Goal: Navigation & Orientation: Find specific page/section

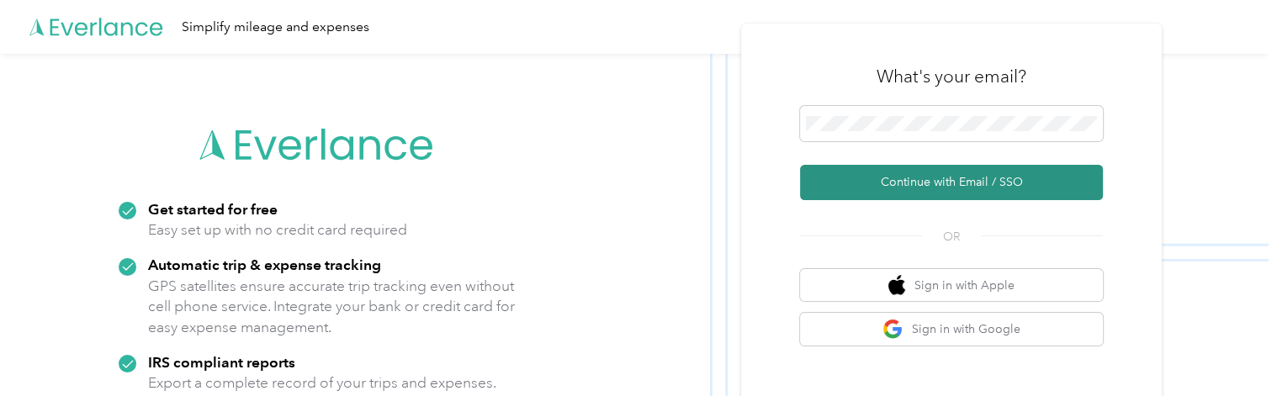
click at [921, 177] on button "Continue with Email / SSO" at bounding box center [951, 182] width 303 height 35
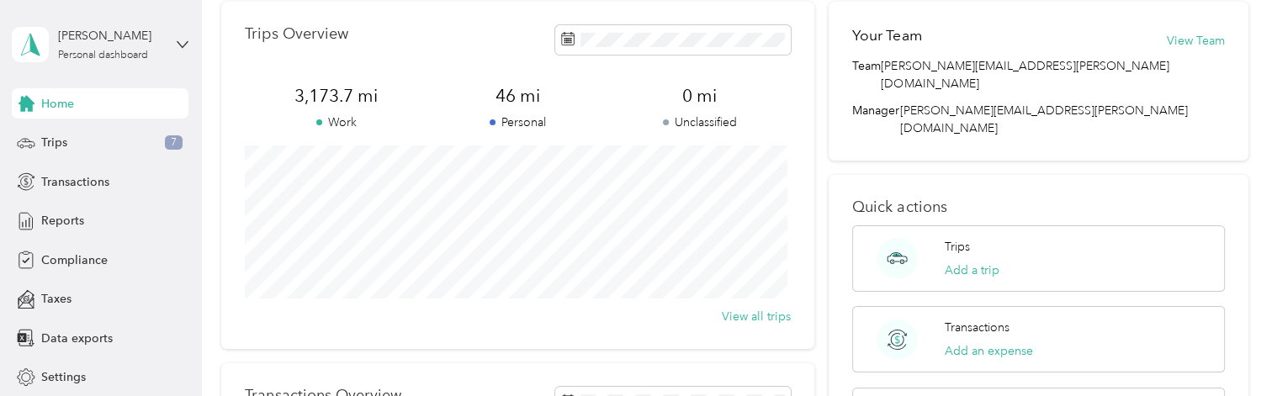
scroll to position [84, 0]
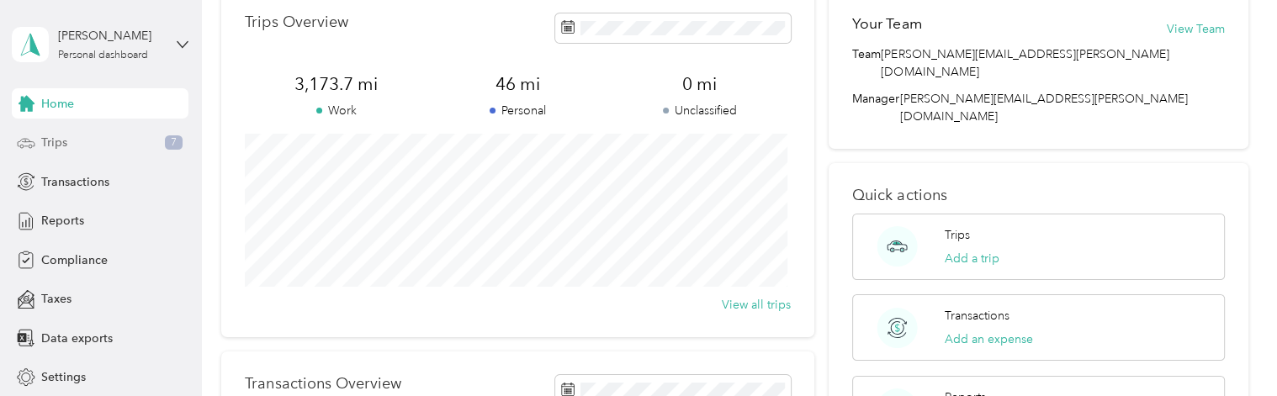
click at [113, 146] on div "Trips 7" at bounding box center [100, 143] width 177 height 30
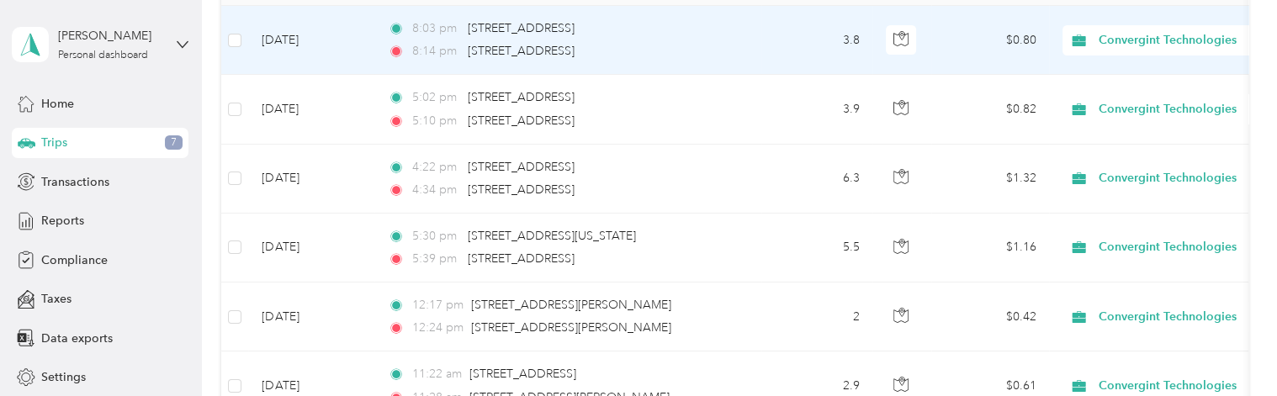
scroll to position [280, 0]
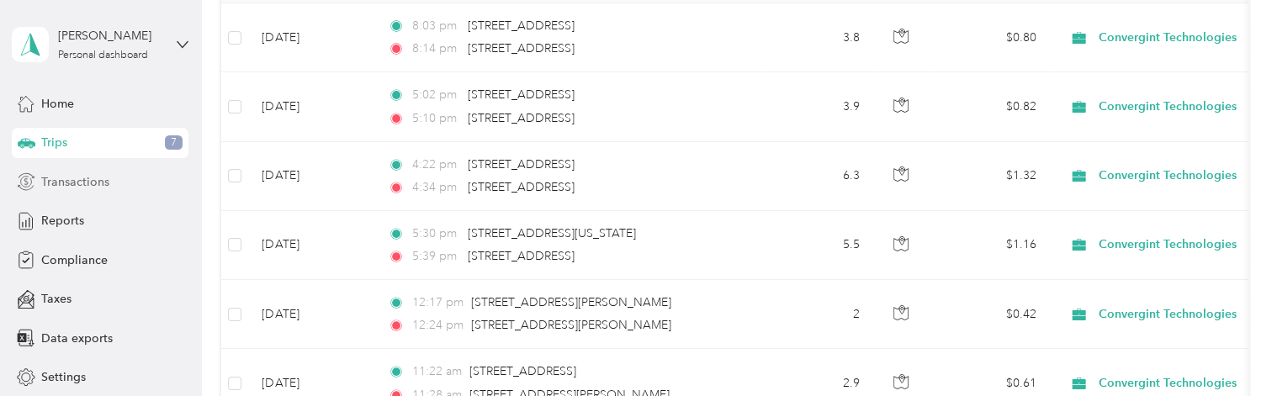
click at [95, 182] on span "Transactions" at bounding box center [75, 182] width 68 height 18
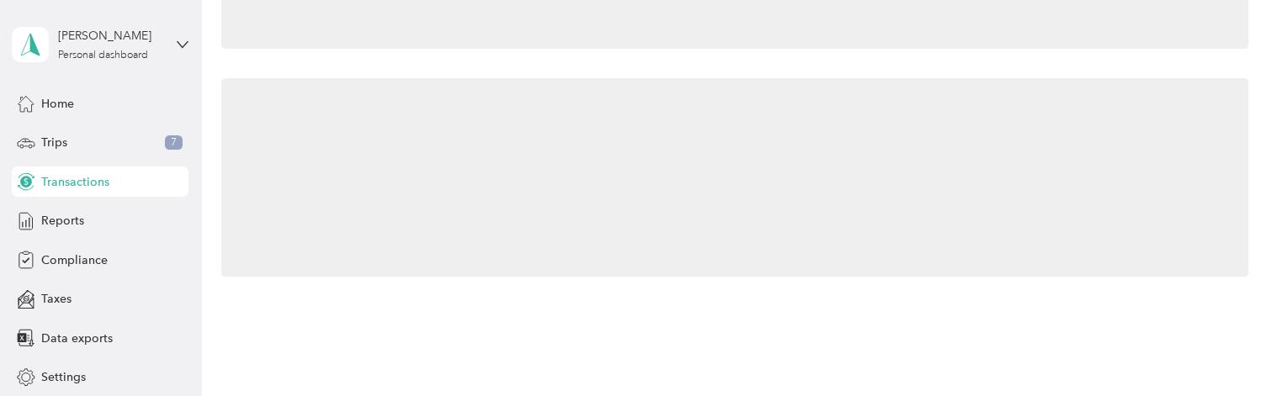
scroll to position [280, 0]
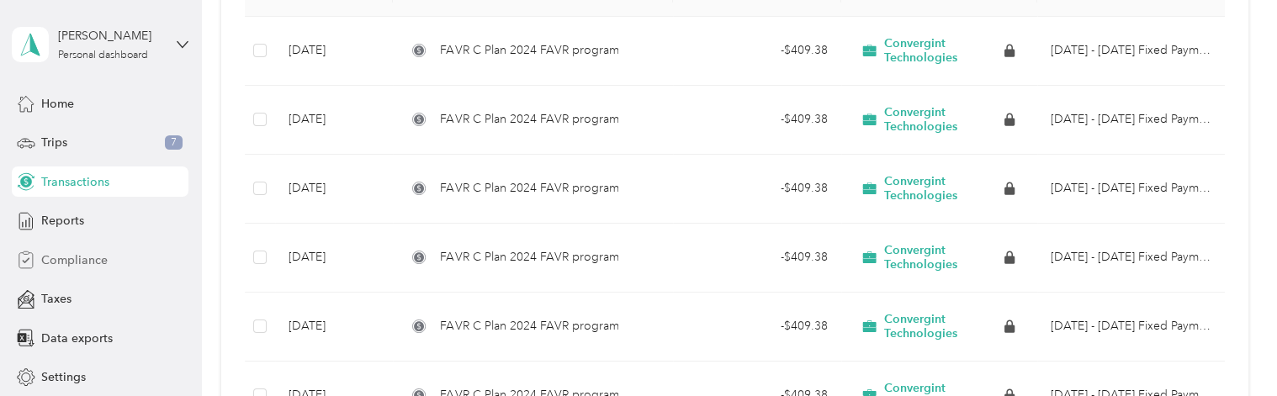
click at [85, 261] on span "Compliance" at bounding box center [74, 260] width 66 height 18
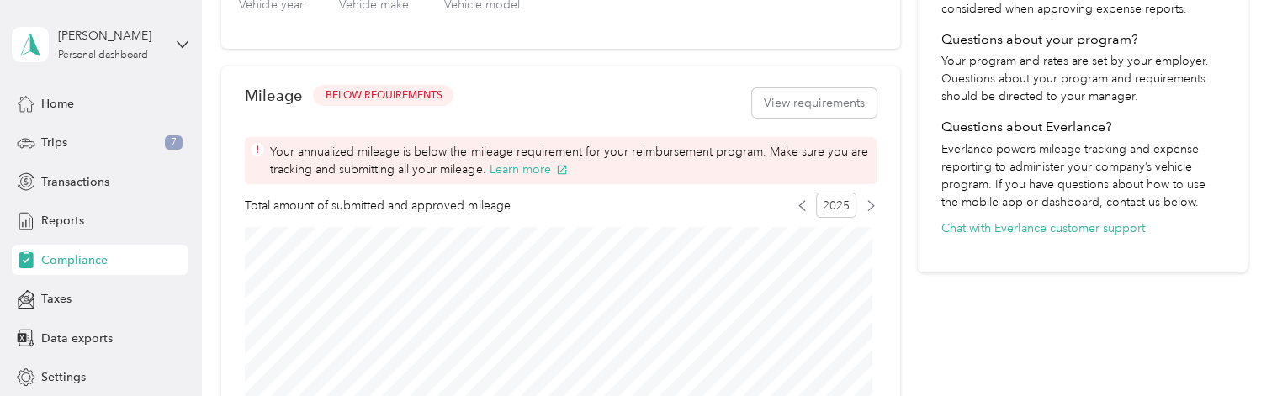
scroll to position [476, 0]
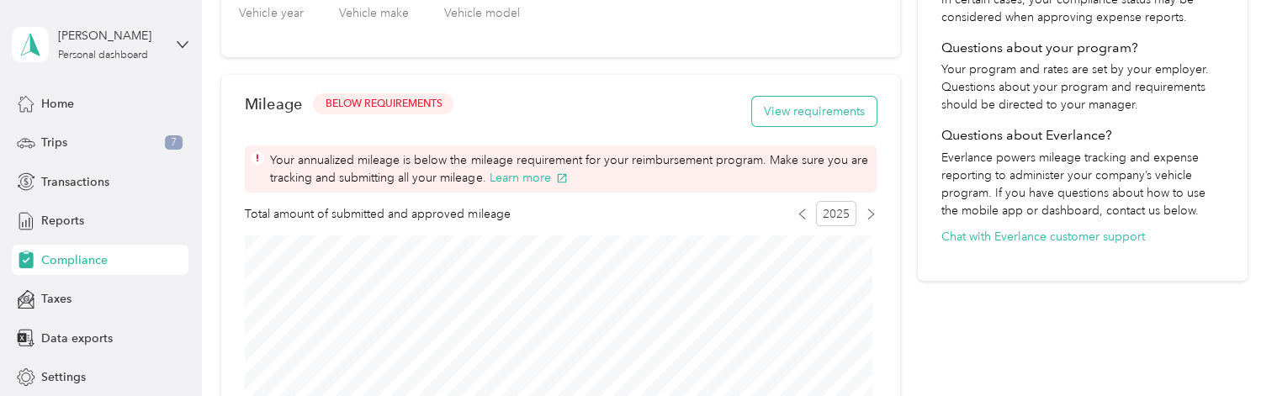
click at [813, 115] on button "View requirements" at bounding box center [814, 111] width 124 height 29
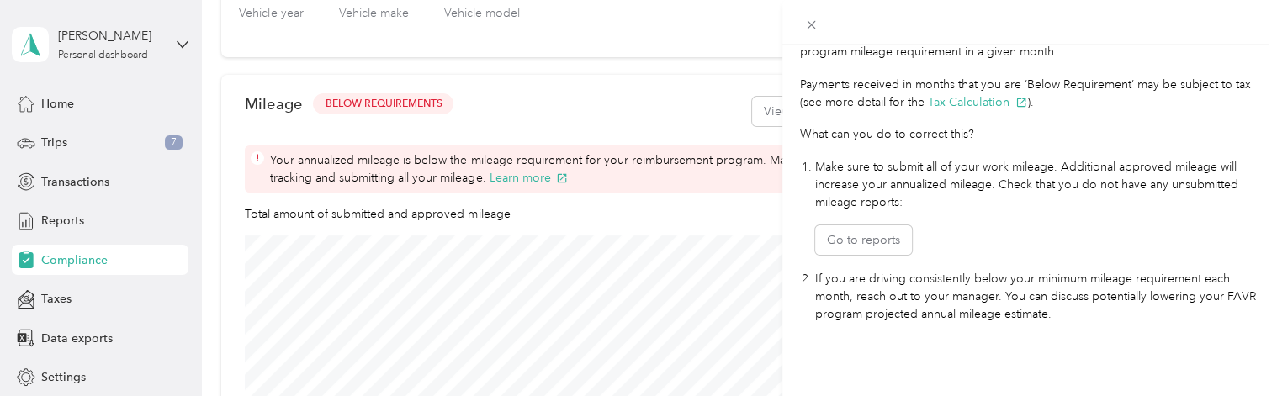
scroll to position [570, 0]
click at [93, 226] on div "Mileage Requirements These requirements are set by your Company. If you have an…" at bounding box center [638, 198] width 1277 height 396
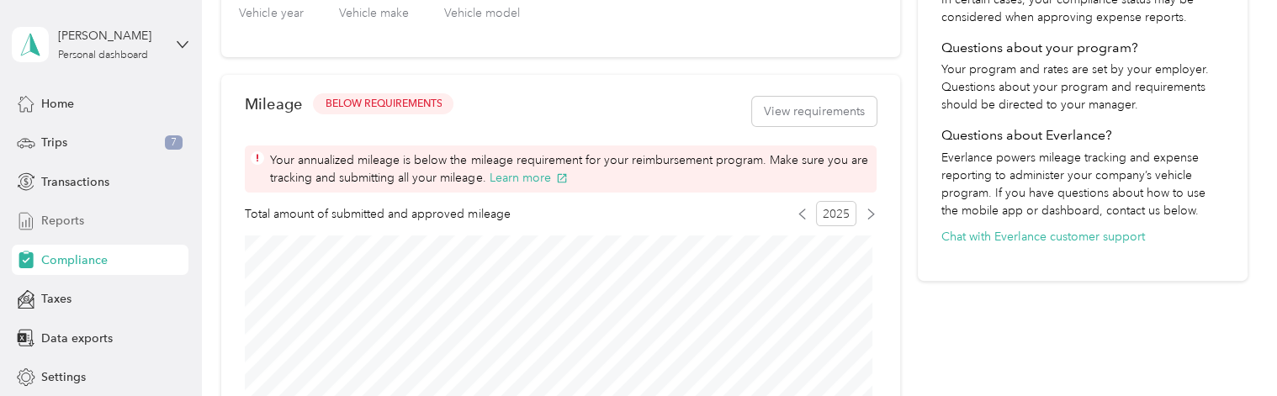
click at [64, 225] on span "Reports" at bounding box center [62, 221] width 43 height 18
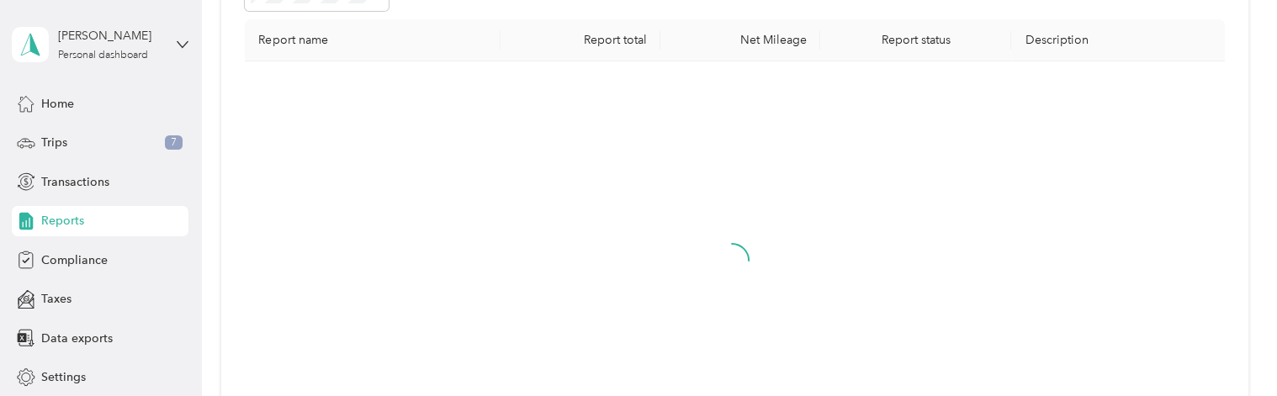
scroll to position [70, 0]
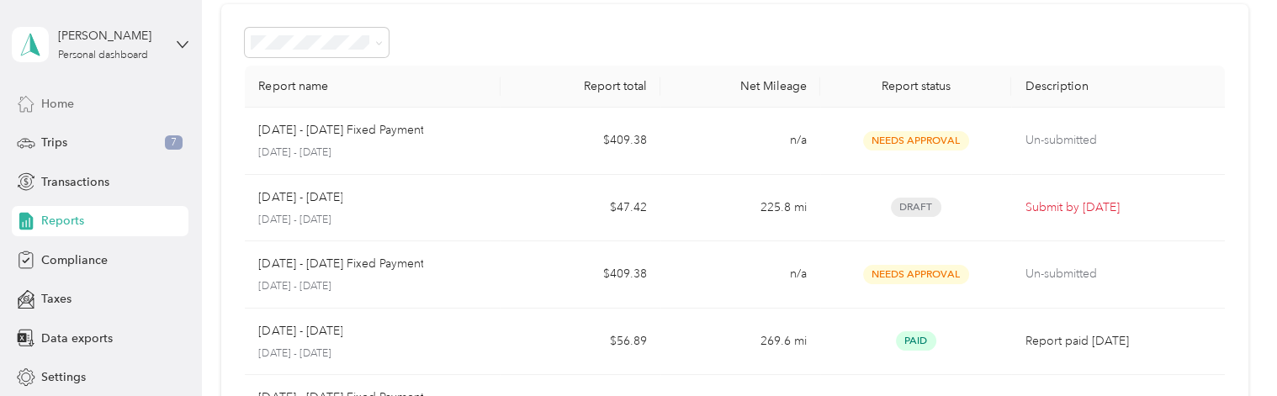
click at [71, 109] on div "Home" at bounding box center [100, 103] width 177 height 30
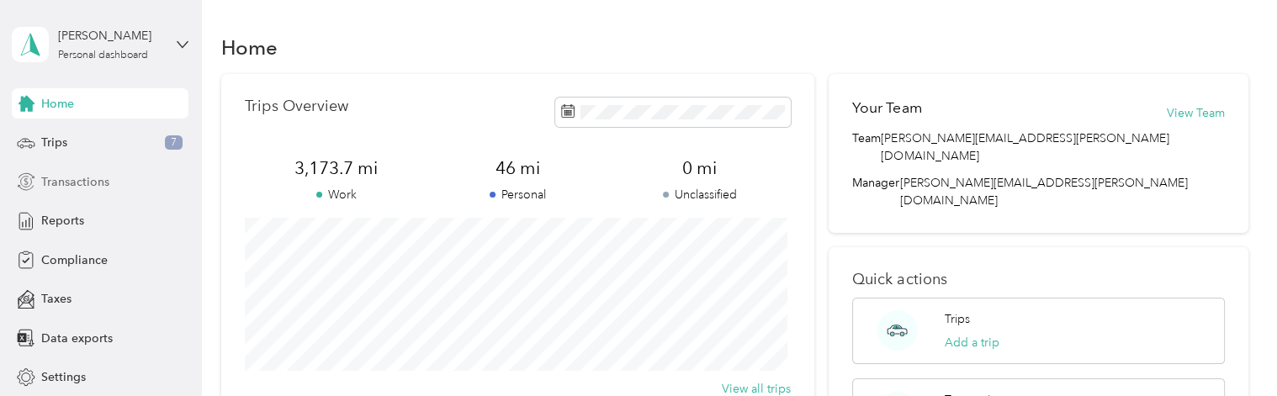
click at [84, 186] on span "Transactions" at bounding box center [75, 182] width 68 height 18
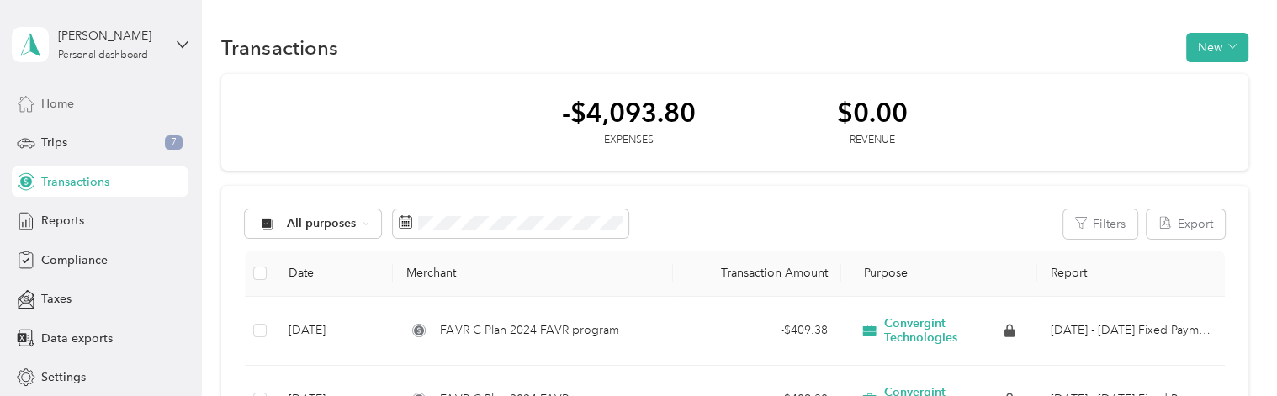
click at [59, 105] on span "Home" at bounding box center [57, 104] width 33 height 18
